Goal: Find specific page/section: Find specific page/section

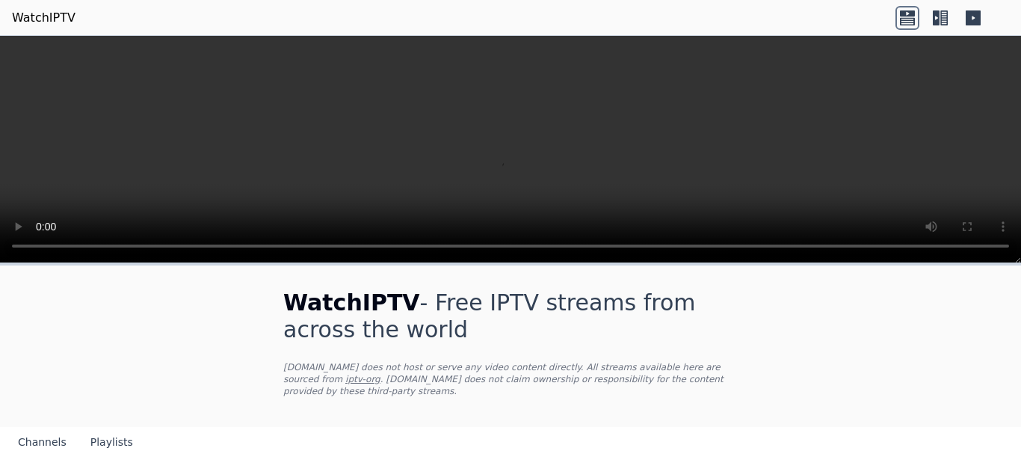
scroll to position [249, 0]
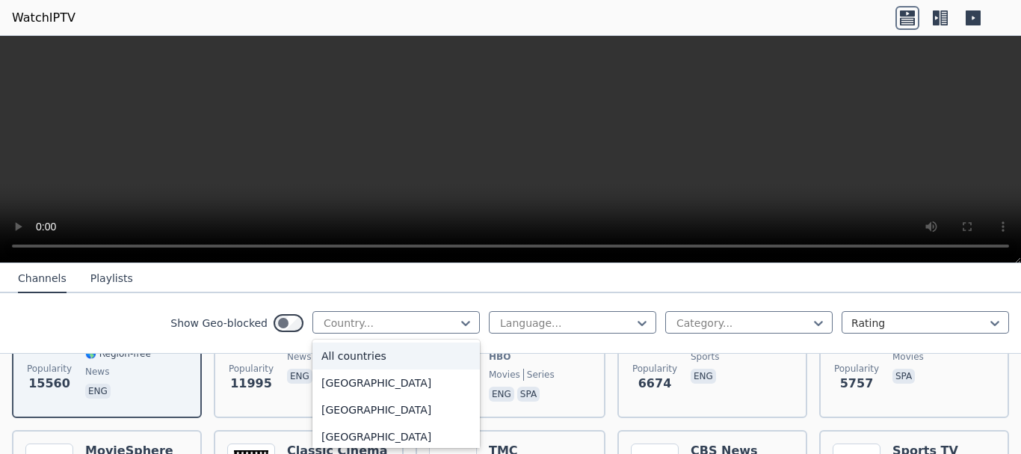
click at [384, 328] on div at bounding box center [390, 322] width 136 height 15
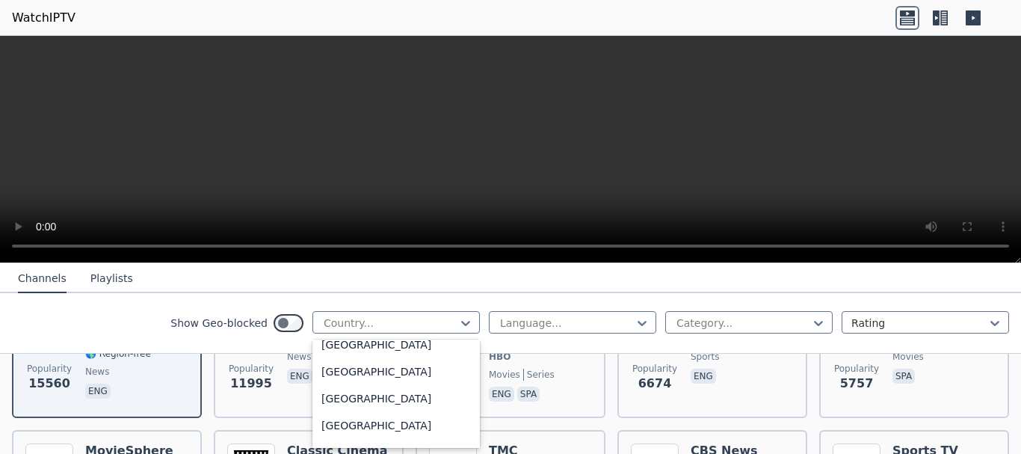
scroll to position [3499, 0]
click at [373, 425] on div "Netherlands" at bounding box center [395, 423] width 167 height 27
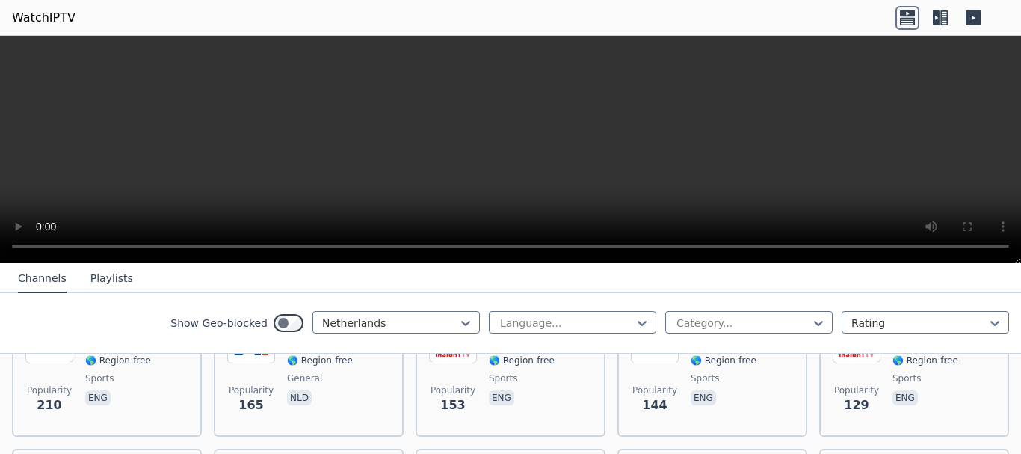
scroll to position [499, 0]
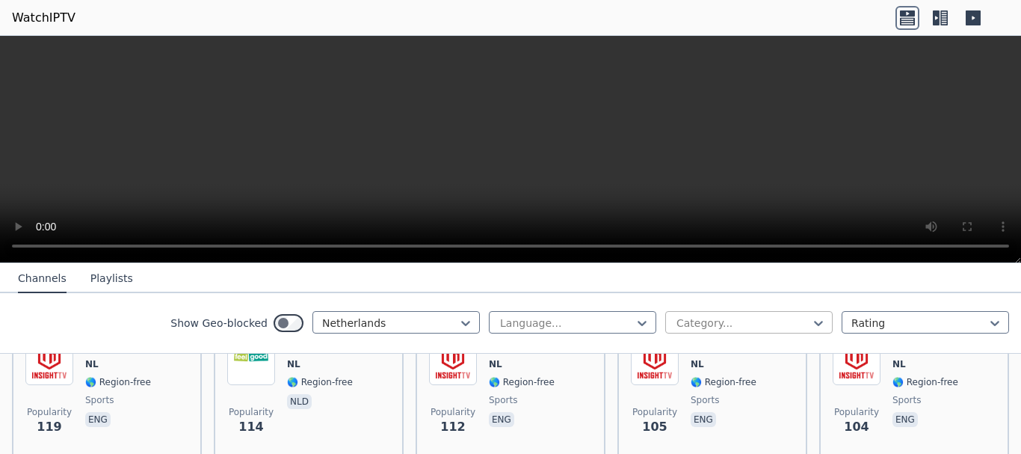
click at [676, 324] on div at bounding box center [743, 322] width 136 height 15
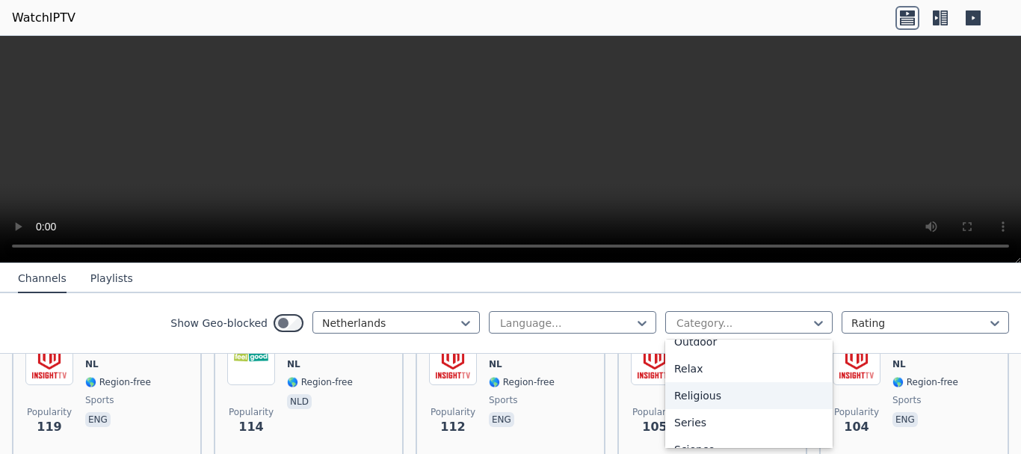
scroll to position [623, 0]
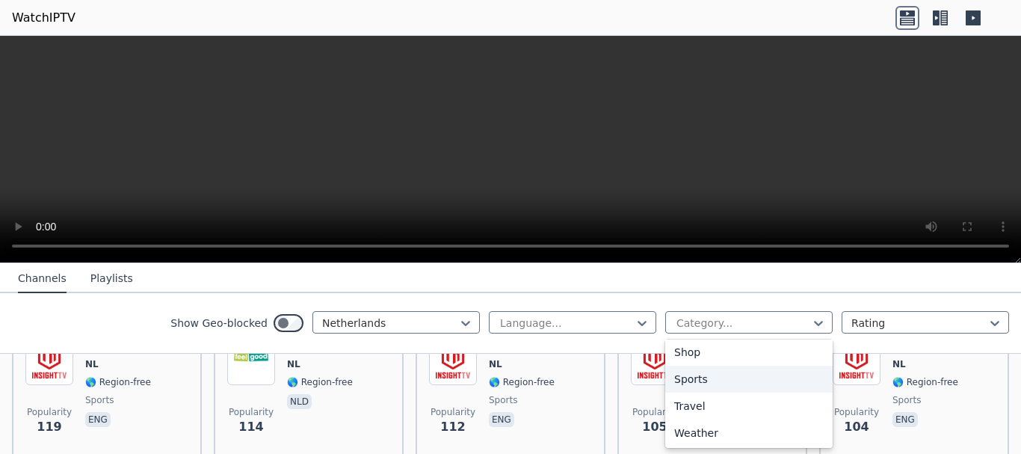
click at [682, 377] on div "Sports" at bounding box center [748, 379] width 167 height 27
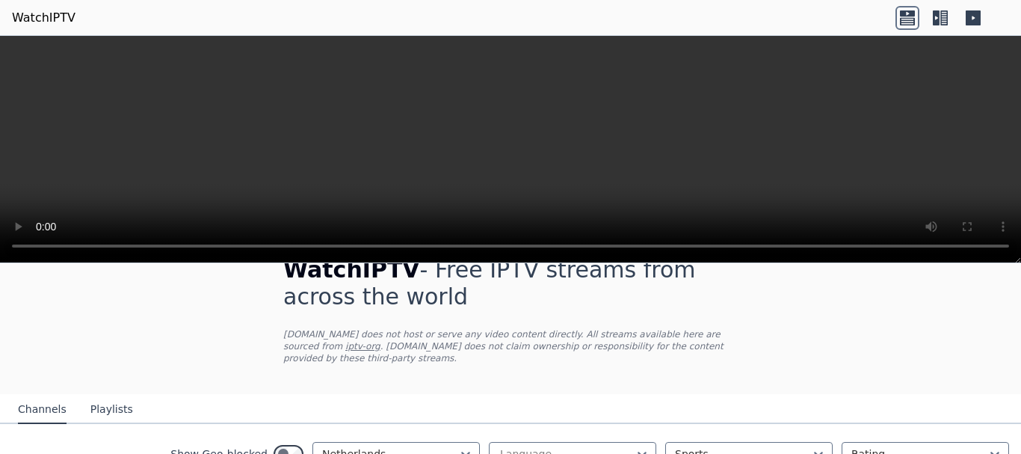
scroll to position [158, 0]
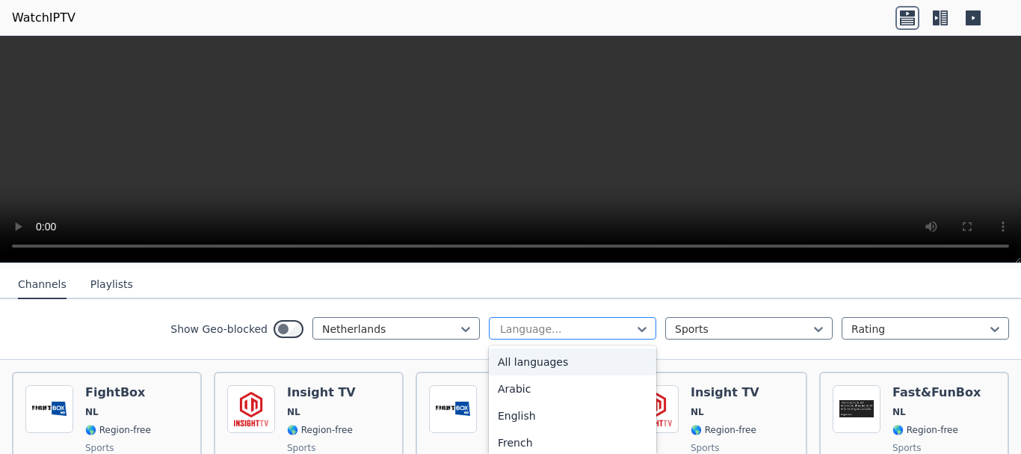
click at [545, 323] on div at bounding box center [567, 328] width 136 height 15
click at [514, 355] on div "All languages" at bounding box center [572, 361] width 167 height 27
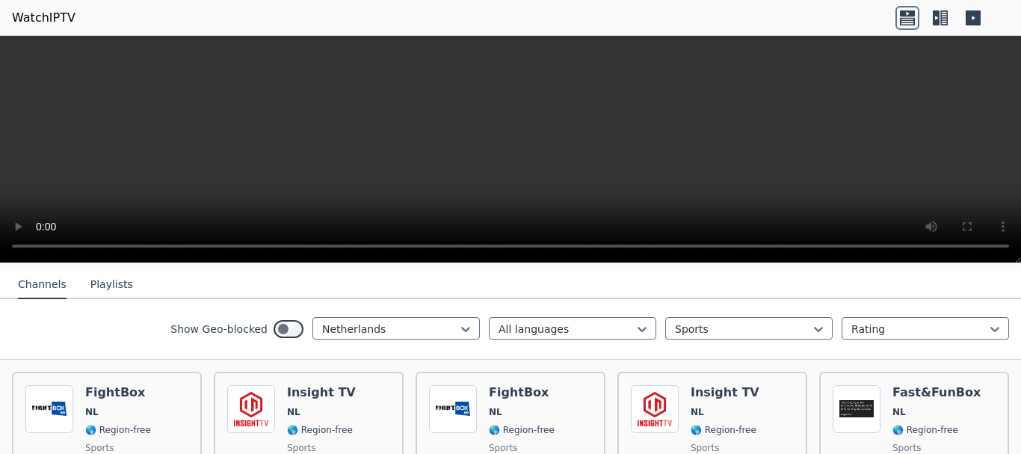
scroll to position [282, 0]
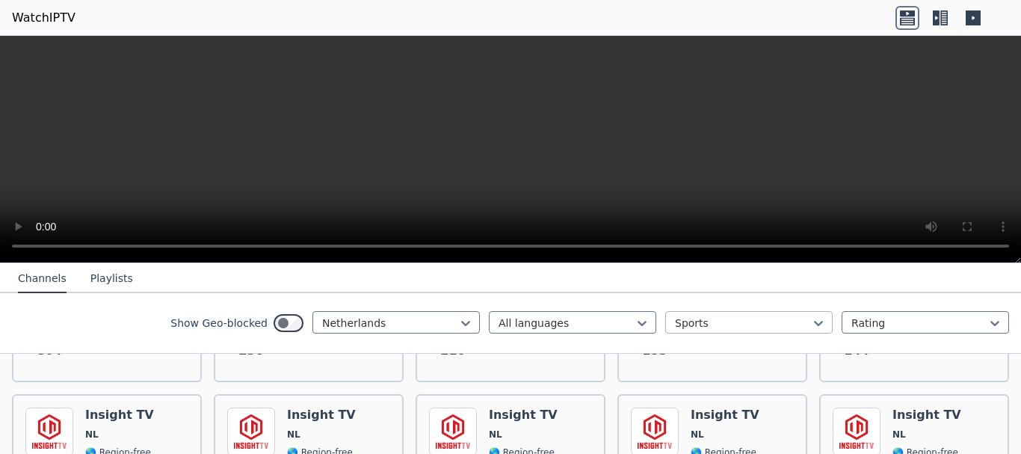
click at [748, 319] on div at bounding box center [743, 322] width 136 height 15
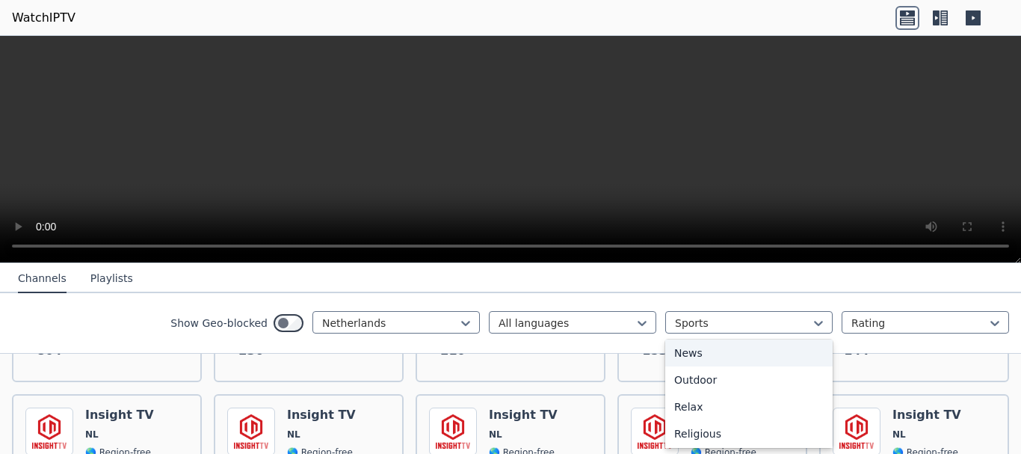
scroll to position [0, 0]
click at [713, 354] on div "All categories" at bounding box center [748, 355] width 167 height 27
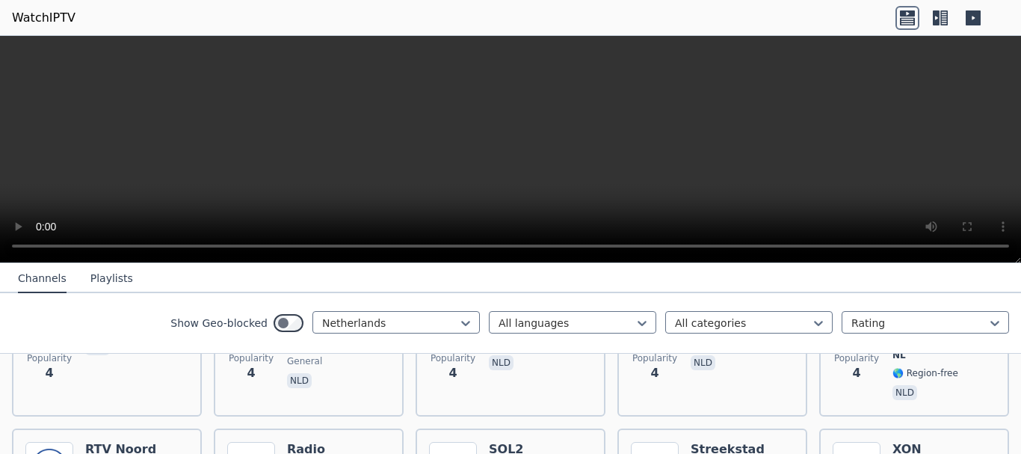
scroll to position [4055, 0]
